Goal: Contribute content

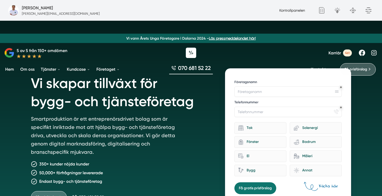
click at [296, 9] on link "Kontrollpanelen" at bounding box center [292, 10] width 26 height 4
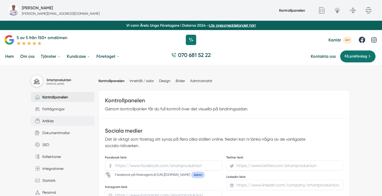
click at [47, 121] on span "Artiklar" at bounding box center [47, 121] width 14 height 6
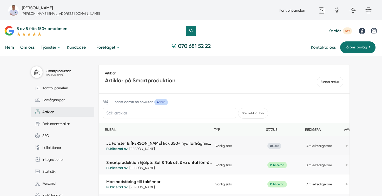
scroll to position [10, 0]
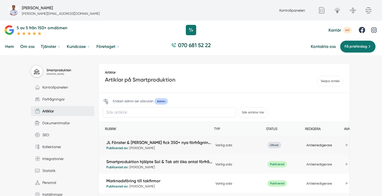
click at [328, 147] on link "Artikelredigerare" at bounding box center [319, 146] width 26 height 4
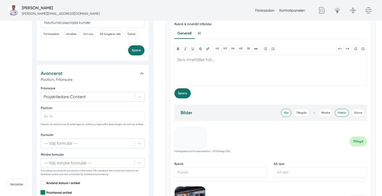
scroll to position [693, 0]
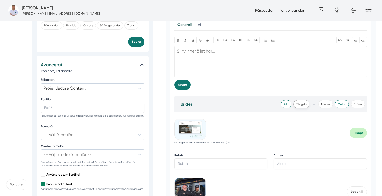
click at [300, 105] on span "Tillagda" at bounding box center [301, 104] width 16 height 8
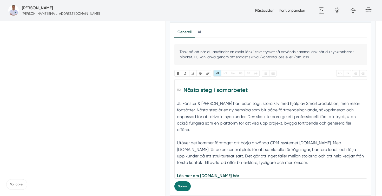
scroll to position [2, 0]
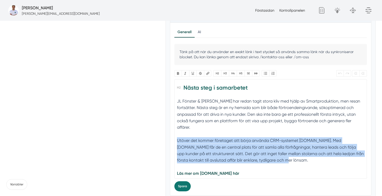
drag, startPoint x: 260, startPoint y: 155, endPoint x: 176, endPoint y: 135, distance: 87.1
click at [176, 135] on trix-editor "Nästa steg i samarbetet JL Fönster & Fasad har redan tagit stora kliv med hjälp…" at bounding box center [270, 129] width 193 height 100
copy div "Utöver det kommer företaget att börja använda CRM-systemet Smart.nu. Med Smart.…"
paste trix-editor "<h2>Nästa steg i samarbetet</h2><div>JL Fönster &amp; Fasad har redan tagit sto…"
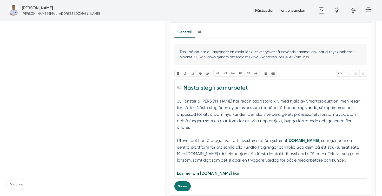
type trix-editor "<h2>Nästa steg i samarbetet</h2><div>JL Fönster &amp; Fasad har redan tagit sto…"
click at [303, 138] on strong "Smart.nu" at bounding box center [303, 140] width 32 height 5
click at [184, 187] on button "Spara" at bounding box center [182, 187] width 16 height 10
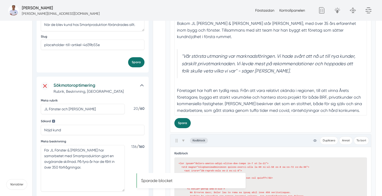
scroll to position [0, 0]
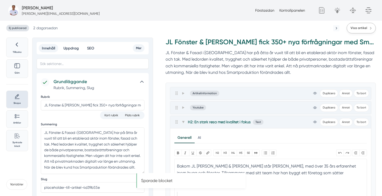
click at [361, 29] on span "Visa artikel" at bounding box center [358, 28] width 17 height 5
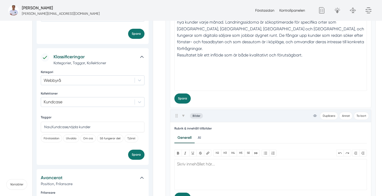
scroll to position [578, 0]
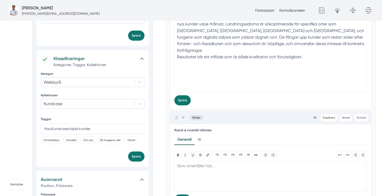
click at [216, 86] on trix-editor "En lösning som ger fler förfrågningar varje månad JL Fönster & Fasad använder i…" at bounding box center [270, 43] width 193 height 100
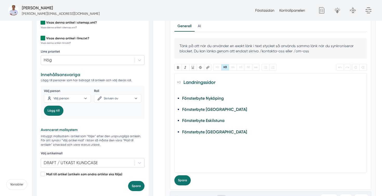
scroll to position [903, 0]
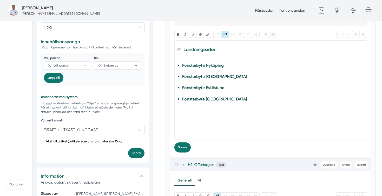
click at [199, 130] on trix-editor "Landningssidor Fönsterbyte Nyköping Fönsterbyte Linköping Fönsterbyte Eskilstun…" at bounding box center [270, 90] width 193 height 100
type trix-editor "<h3>Landningssidor</h3><ul><li><a href="https://www.xn--fnsterbytenykping-zzbm.…"
click at [183, 150] on button "Spara" at bounding box center [182, 148] width 16 height 10
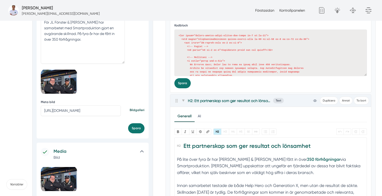
scroll to position [0, 0]
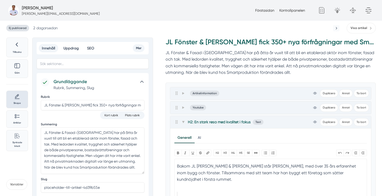
click at [24, 29] on span "Ej publicerad" at bounding box center [17, 28] width 23 height 6
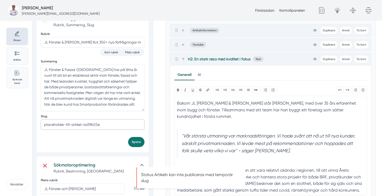
click at [114, 124] on input "placeholder-till-artikel-4d39b55e" at bounding box center [93, 125] width 104 height 10
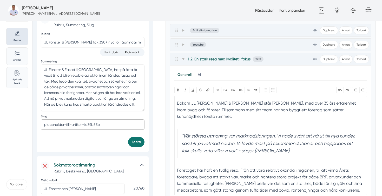
click at [115, 127] on input "placeholder-till-artikel-4d39b55e" at bounding box center [93, 125] width 104 height 10
paste input "jl-fonster-fasad-350-nya-forfragningar-med-smartproduktion"
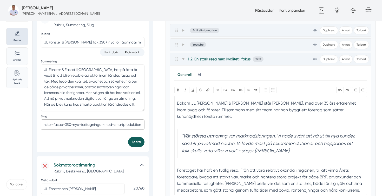
type input "jl-fonster-fasad-350-nya-forfragningar-med-smartproduktion"
click at [139, 144] on button "Spara" at bounding box center [136, 142] width 16 height 10
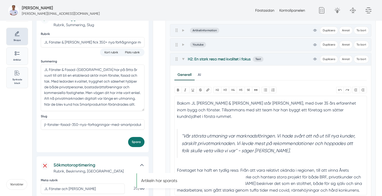
scroll to position [0, 0]
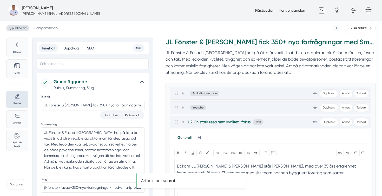
click at [21, 25] on span "Ej publicerad" at bounding box center [17, 28] width 23 height 6
click at [31, 7] on h5 "[PERSON_NAME]" at bounding box center [37, 8] width 31 height 6
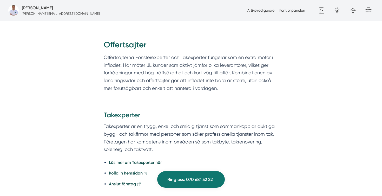
scroll to position [1082, 0]
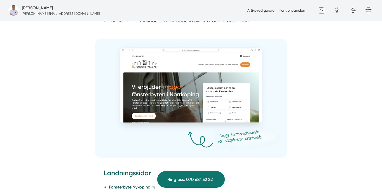
scroll to position [961, 0]
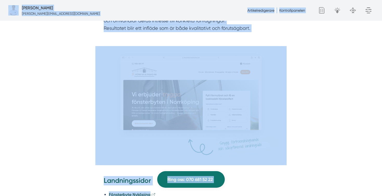
copy body "Fredrik Weberbauer fredrik.weberbauer@smartproduktion.se Artikelredigerare Kont…"
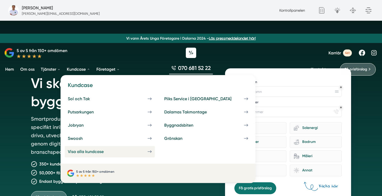
click at [90, 152] on div "Visa alla kundcase" at bounding box center [92, 152] width 48 height 5
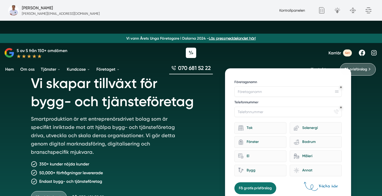
click at [294, 11] on link "Kontrollpanelen" at bounding box center [292, 10] width 26 height 4
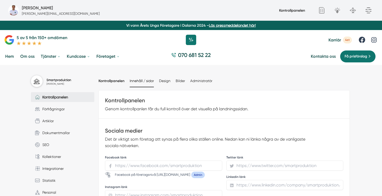
click at [144, 82] on link "Innehåll / sidor" at bounding box center [142, 81] width 24 height 4
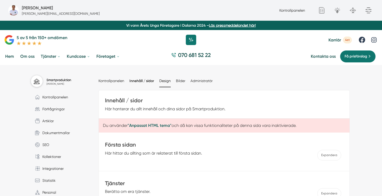
click at [162, 82] on link "Design" at bounding box center [164, 81] width 11 height 4
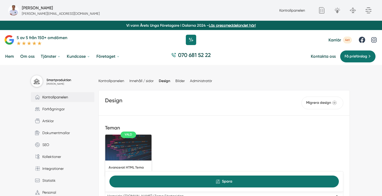
click at [53, 98] on span "Kontrollpanelen" at bounding box center [54, 97] width 28 height 6
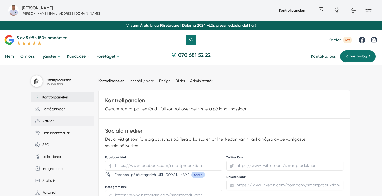
click at [50, 120] on span "Artiklar" at bounding box center [47, 121] width 14 height 6
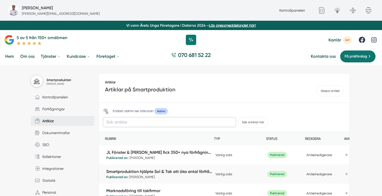
click at [127, 125] on input "text" at bounding box center [169, 122] width 133 height 10
type input "kundcase"
click at [238, 117] on button "Sök artiklar här" at bounding box center [253, 122] width 30 height 11
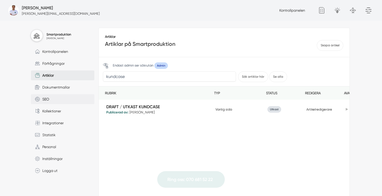
scroll to position [49, 0]
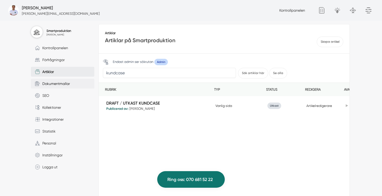
click at [56, 83] on span "Dokumentmallar" at bounding box center [55, 84] width 30 height 6
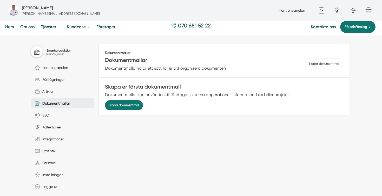
scroll to position [30, 0]
click at [58, 130] on span "Kollektioner" at bounding box center [50, 127] width 21 height 6
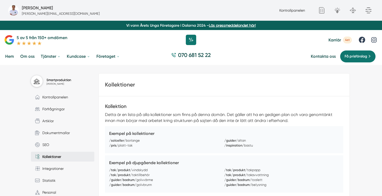
scroll to position [9, 0]
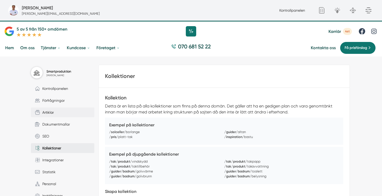
click at [53, 110] on link "Artiklar" at bounding box center [62, 113] width 63 height 10
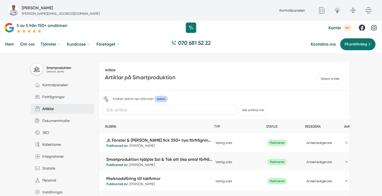
scroll to position [6, 0]
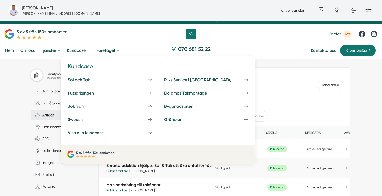
click at [72, 50] on link "Kundcase" at bounding box center [78, 50] width 25 height 13
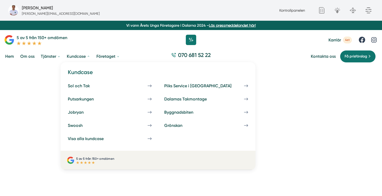
click at [82, 60] on link "Kundcase" at bounding box center [78, 56] width 25 height 13
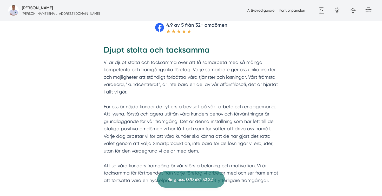
scroll to position [246, 0]
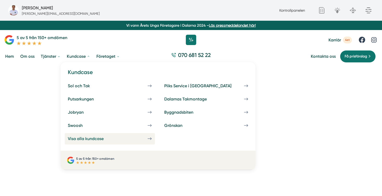
click at [87, 141] on div "Visa alla kundcase" at bounding box center [92, 139] width 48 height 5
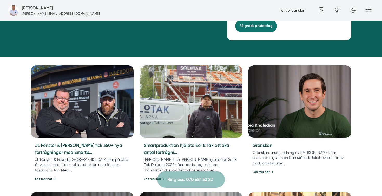
scroll to position [201, 0]
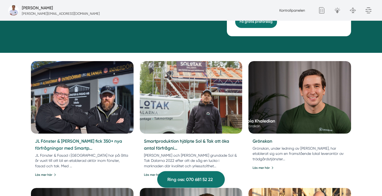
click at [77, 146] on link "JL Fönster & Fasad fick 350+ nya förfrågningar med Smartp..." at bounding box center [78, 145] width 87 height 12
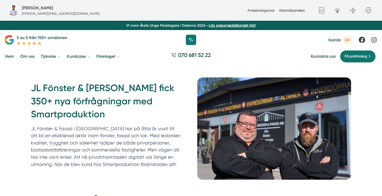
click at [283, 9] on link "Kontrollpanelen" at bounding box center [292, 10] width 26 height 4
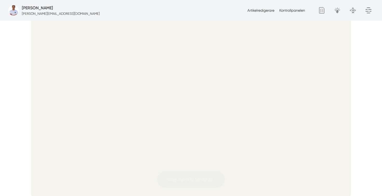
scroll to position [199, 0]
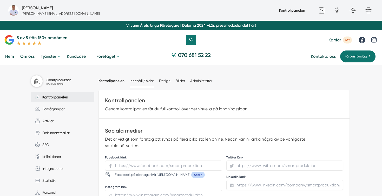
click at [147, 80] on link "Innehåll / sidor" at bounding box center [142, 81] width 24 height 4
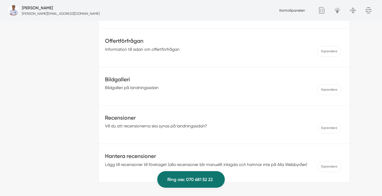
scroll to position [264, 0]
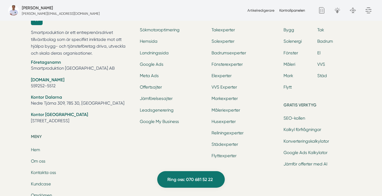
scroll to position [1923, 0]
